Goal: Navigation & Orientation: Find specific page/section

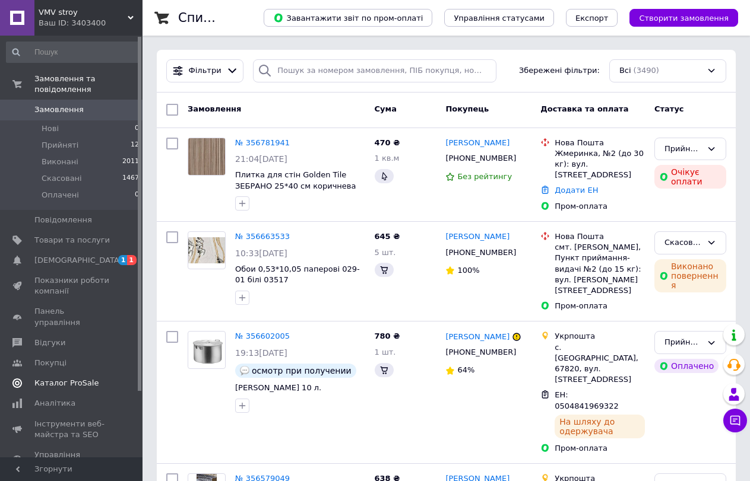
click at [83, 255] on span "[DEMOGRAPHIC_DATA]" at bounding box center [71, 260] width 75 height 11
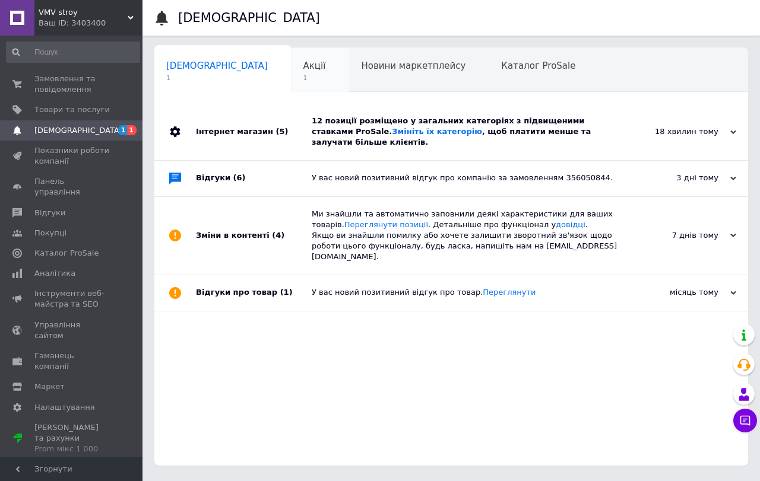
click at [303, 64] on span "Акції" at bounding box center [314, 66] width 23 height 11
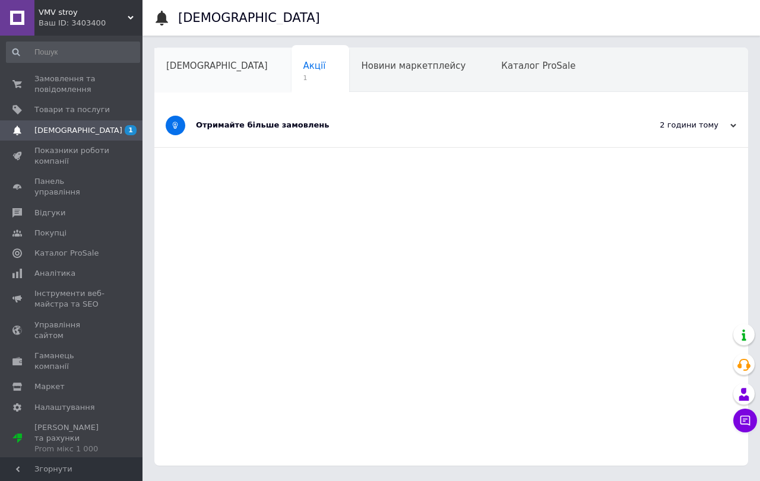
click at [183, 68] on span "[DEMOGRAPHIC_DATA]" at bounding box center [216, 66] width 101 height 11
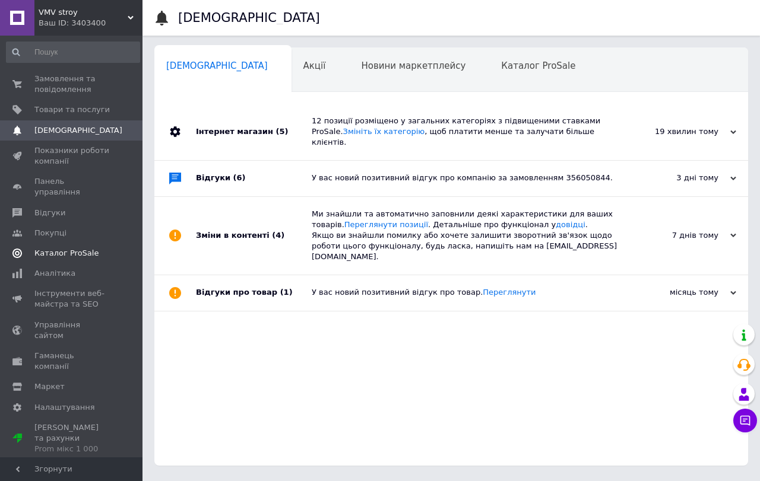
click at [56, 248] on span "Каталог ProSale" at bounding box center [66, 253] width 64 height 11
